Goal: Task Accomplishment & Management: Manage account settings

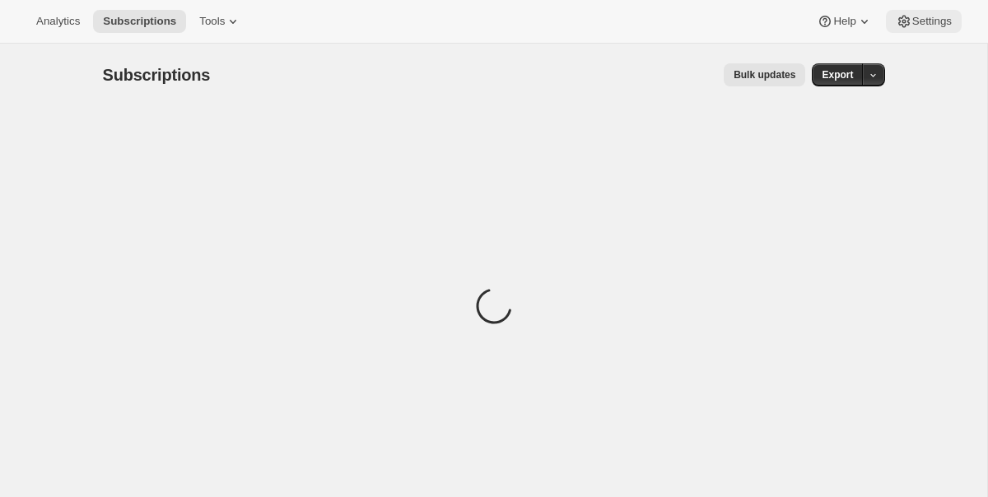
click at [934, 16] on span "Settings" at bounding box center [932, 21] width 40 height 13
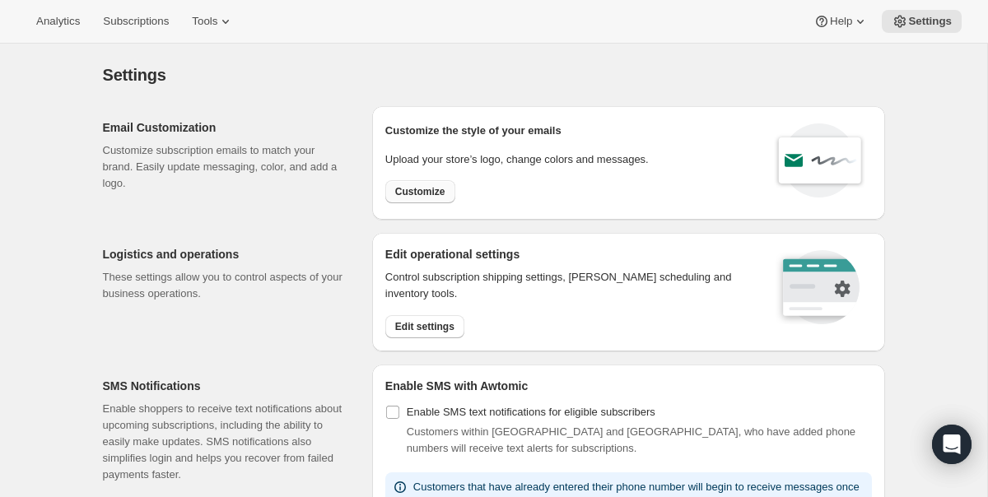
click at [434, 190] on span "Customize" at bounding box center [420, 191] width 50 height 13
select select "subscriptionMessage"
select select "5"
select select "15"
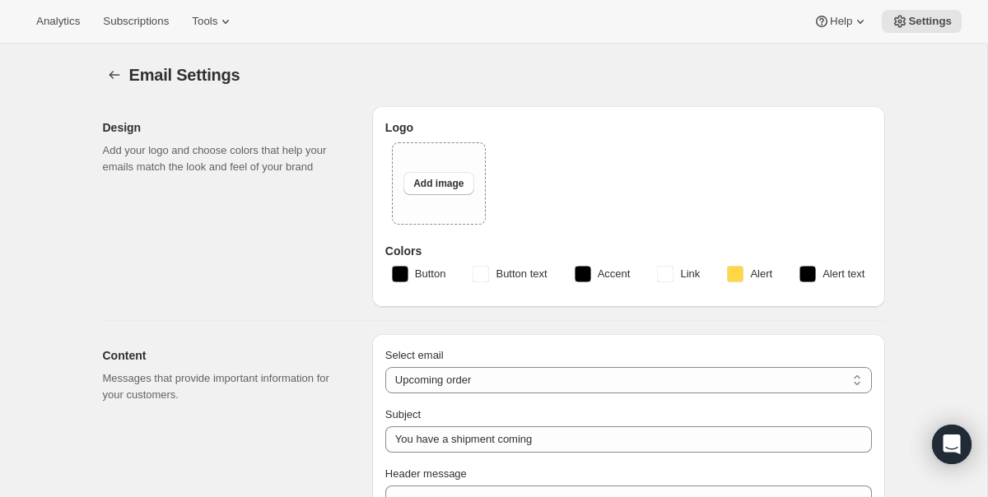
type input "Get ready for your upcoming Wine Club shipment! 📦"
type textarea "Good news! Your next Wine Club order is about to be processed."
select select "7"
type input "ONEHOPE Wine"
checkbox input "false"
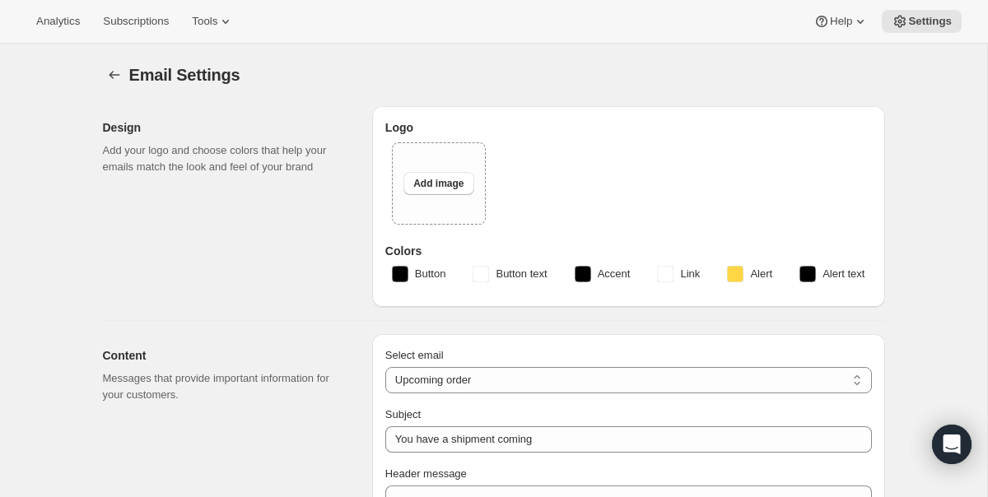
checkbox input "false"
type input "[PERSON_NAME][EMAIL_ADDRESS][DOMAIN_NAME]"
checkbox input "true"
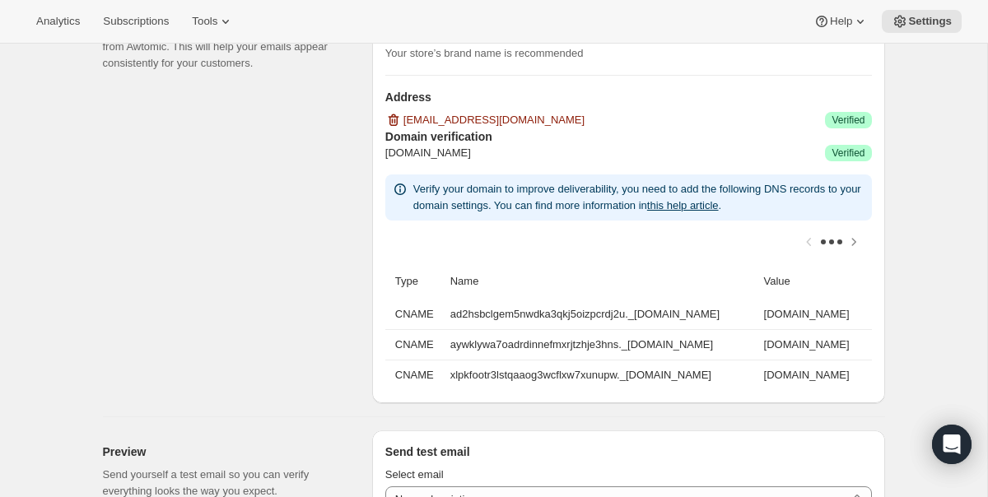
drag, startPoint x: 861, startPoint y: 373, endPoint x: 390, endPoint y: 277, distance: 480.6
click at [390, 277] on table "Type Name Value CNAME ad2hsbclgem5nwdka3qkj5oizpcrdj2u._[DOMAIN_NAME] [DOMAIN_N…" at bounding box center [628, 326] width 487 height 127
copy table "Type Name Value CNAME ad2hsbclgem5nwdka3qkj5oizpcrdj2u._[DOMAIN_NAME] [DOMAIN_N…"
